Goal: Task Accomplishment & Management: Manage account settings

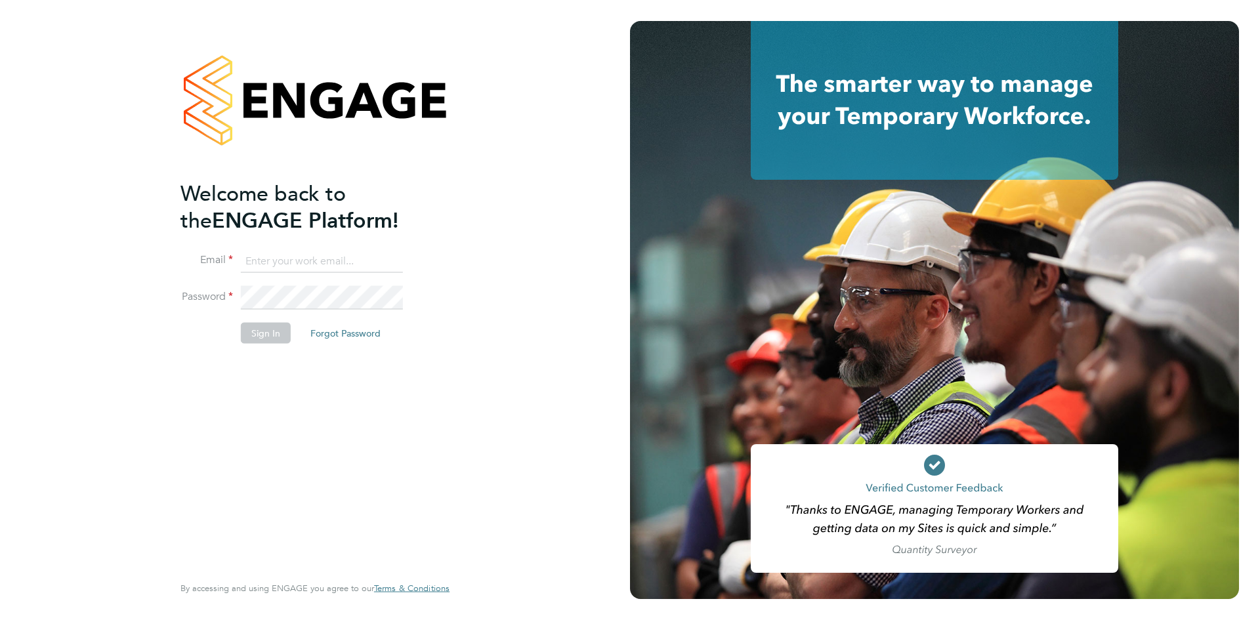
type input "[EMAIL_ADDRESS][DOMAIN_NAME]"
click at [266, 333] on button "Sign In" at bounding box center [266, 332] width 50 height 21
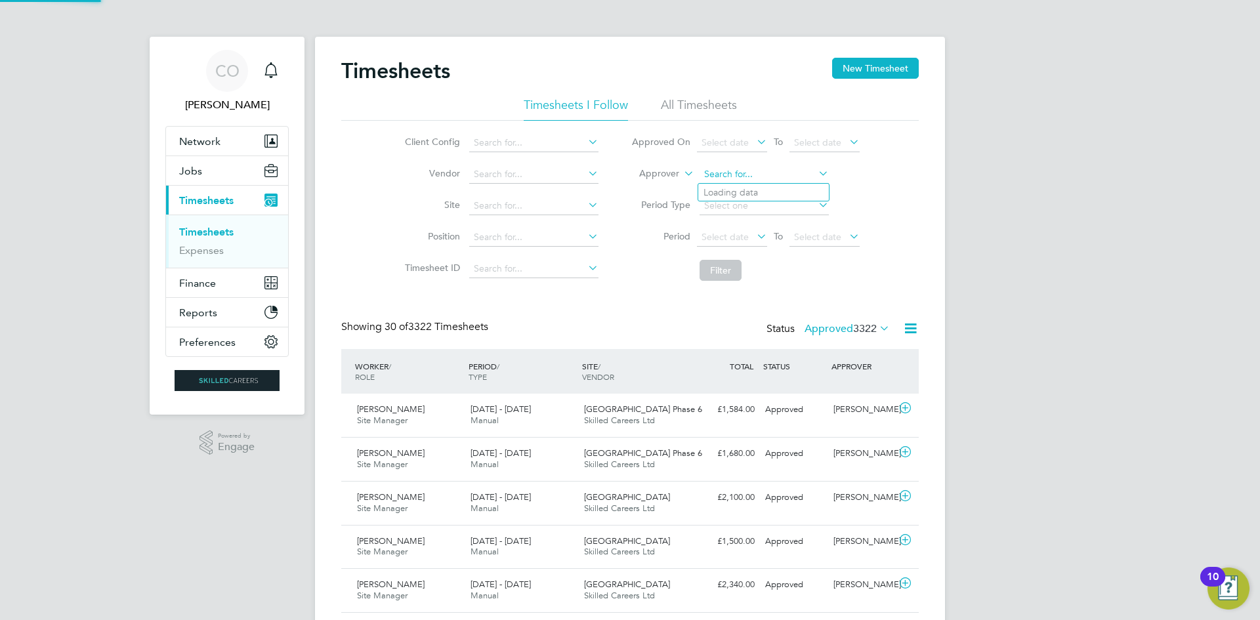
click at [719, 174] on input at bounding box center [764, 174] width 129 height 18
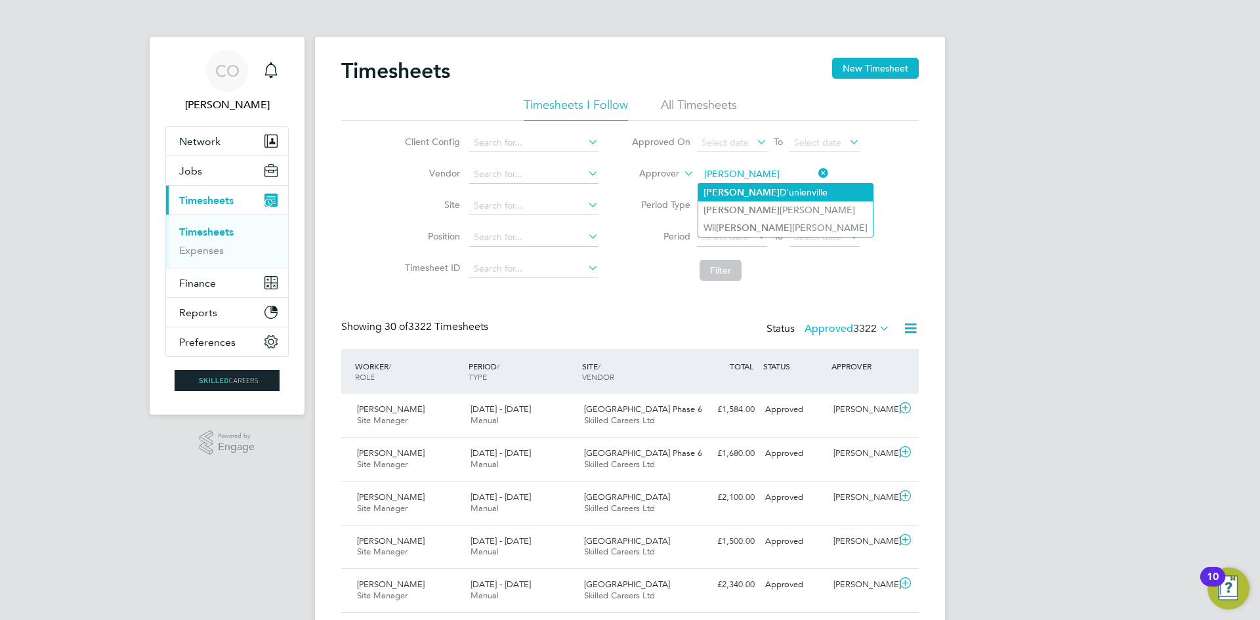
click at [730, 187] on li "[PERSON_NAME]" at bounding box center [785, 193] width 175 height 18
type input "[PERSON_NAME]"
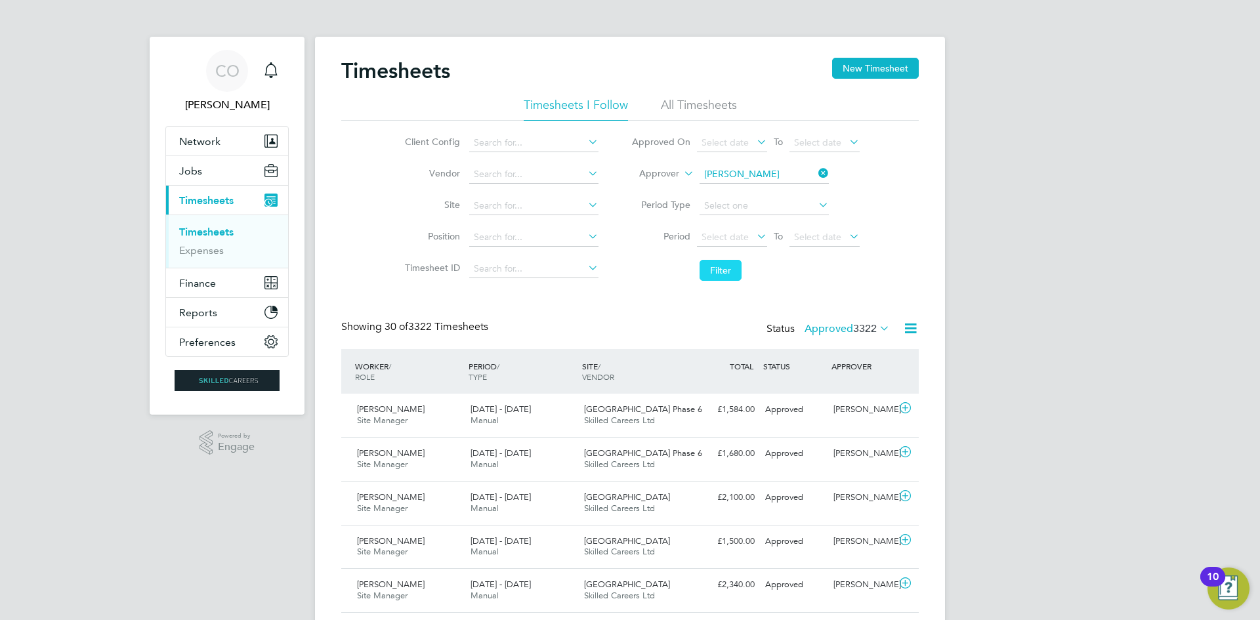
click at [726, 274] on button "Filter" at bounding box center [721, 270] width 42 height 21
click at [852, 327] on label "Approved 23" at bounding box center [852, 328] width 73 height 13
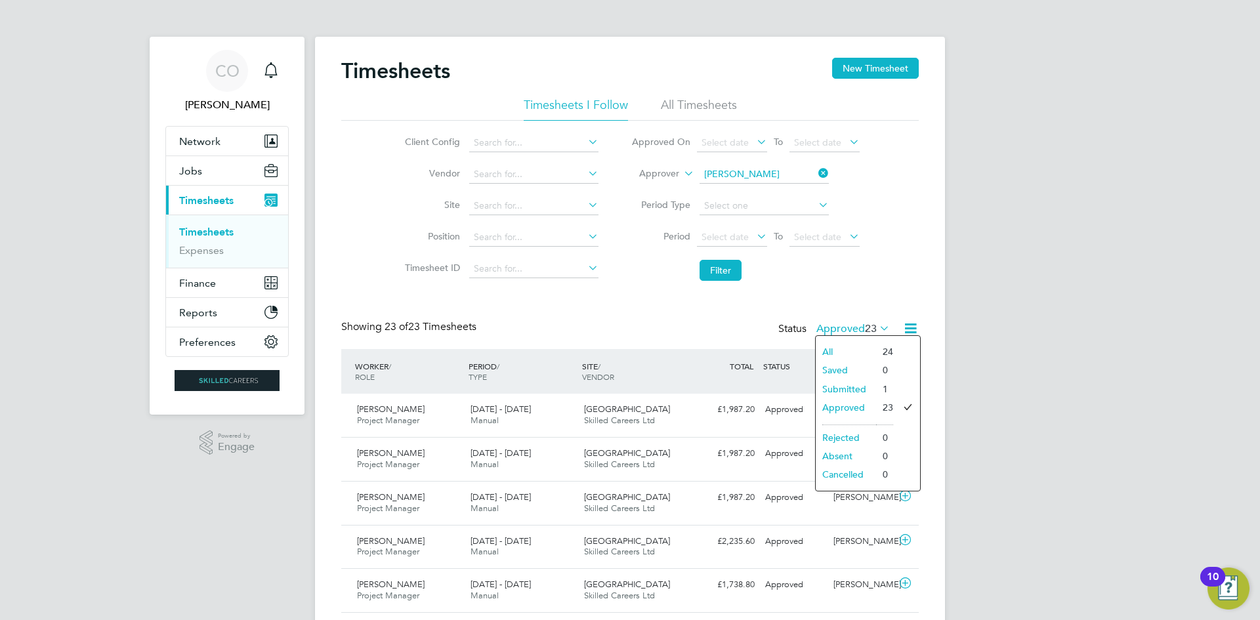
click at [850, 392] on li "Submitted" at bounding box center [846, 389] width 60 height 18
